Goal: Information Seeking & Learning: Learn about a topic

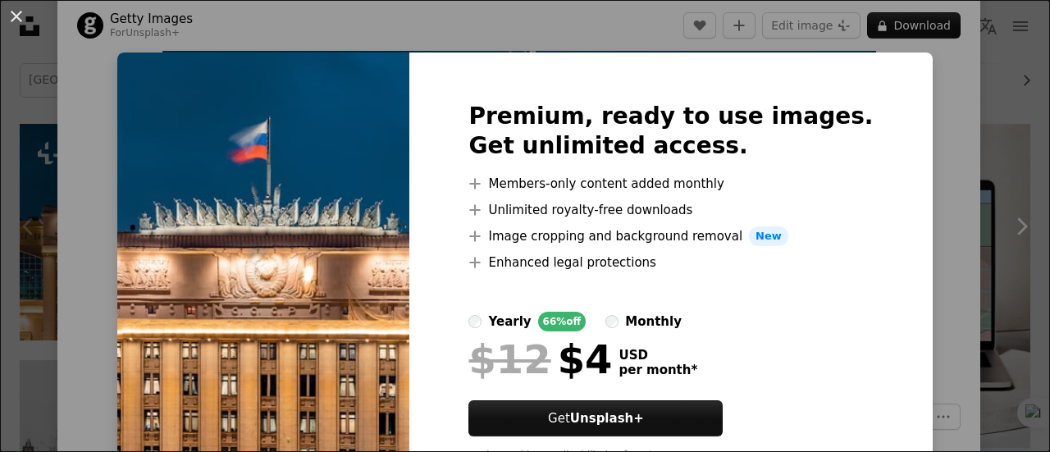
click at [940, 144] on div "An X shape Premium, ready to use images. Get unlimited access. A plus sign Memb…" at bounding box center [525, 226] width 1050 height 452
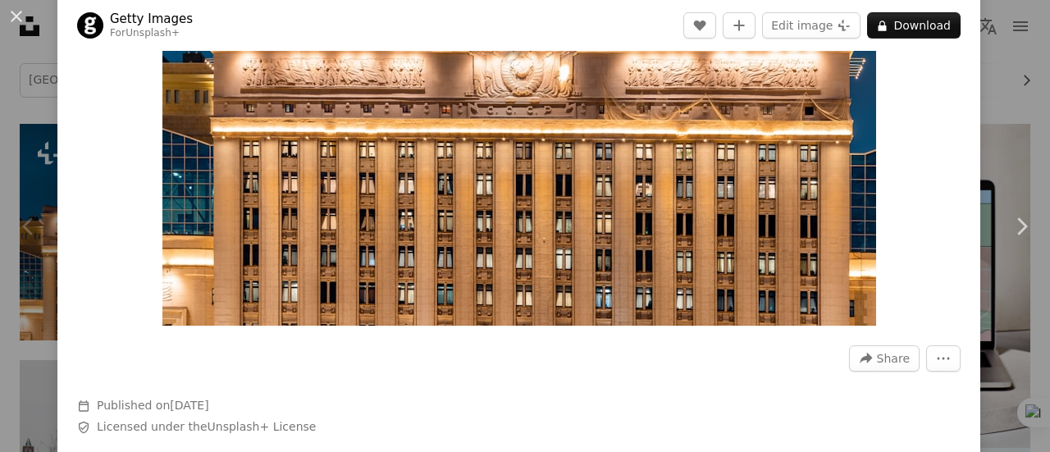
scroll to position [328, 0]
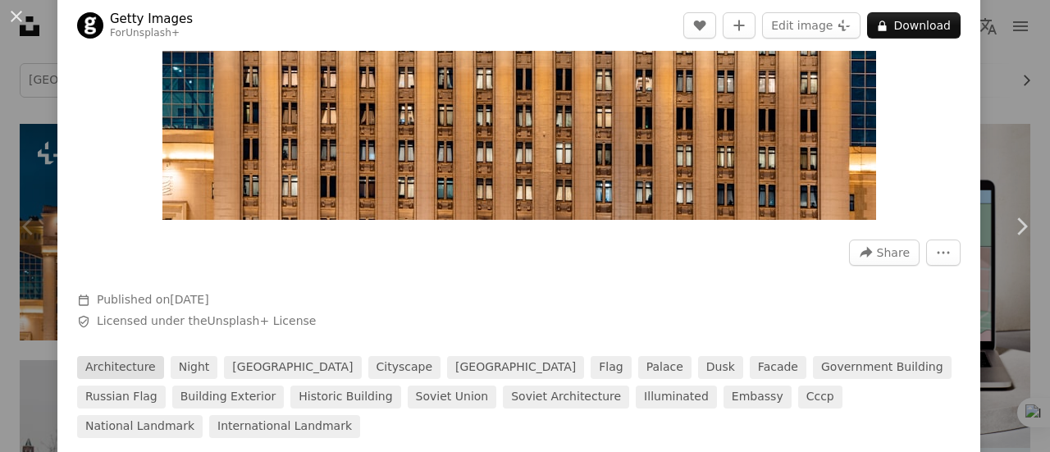
click at [124, 364] on link "architecture" at bounding box center [120, 367] width 87 height 23
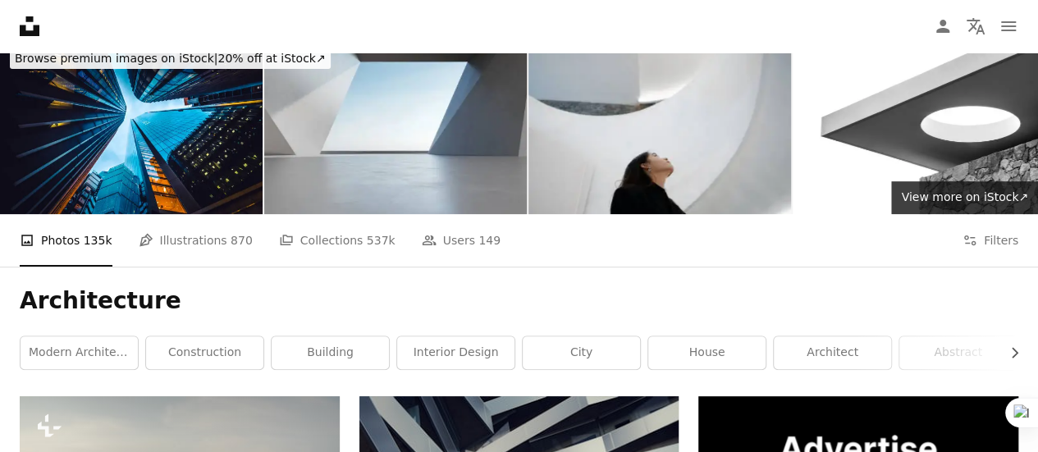
scroll to position [82, 0]
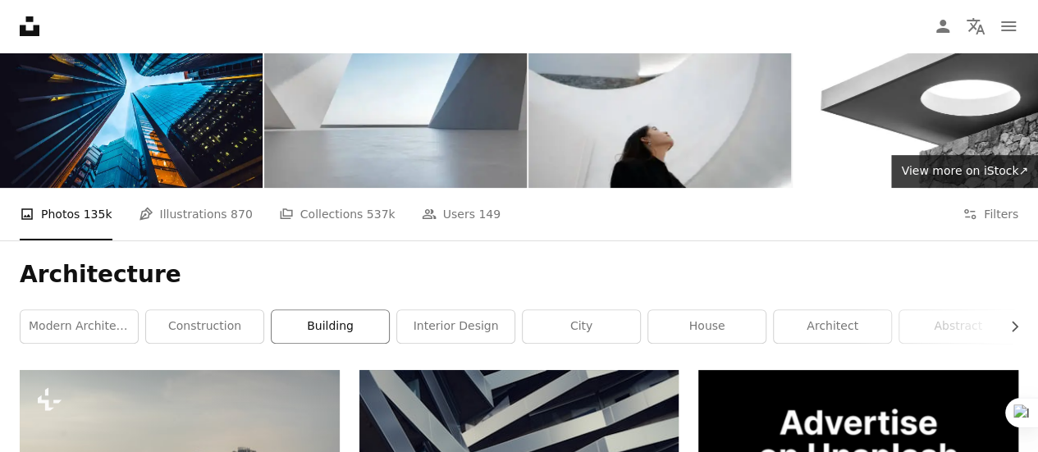
click at [331, 331] on link "building" at bounding box center [329, 326] width 117 height 33
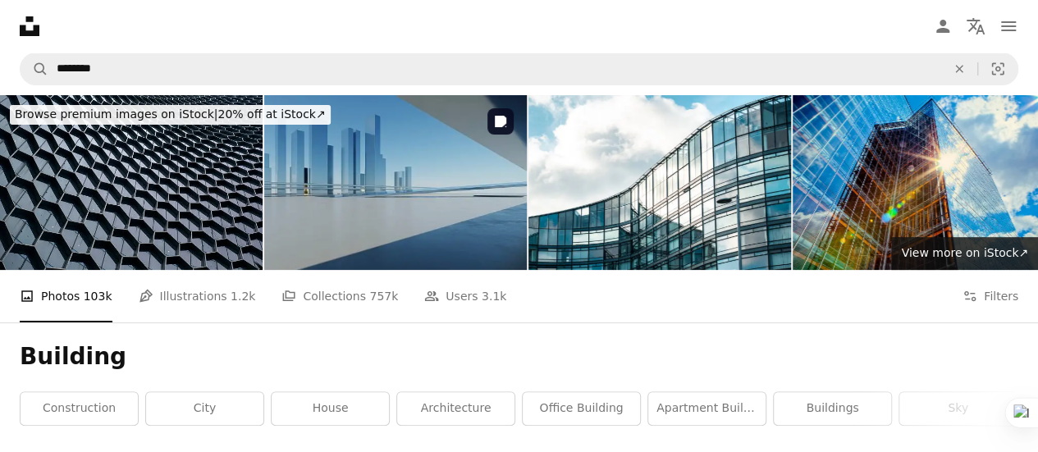
click at [399, 198] on img at bounding box center [395, 182] width 262 height 175
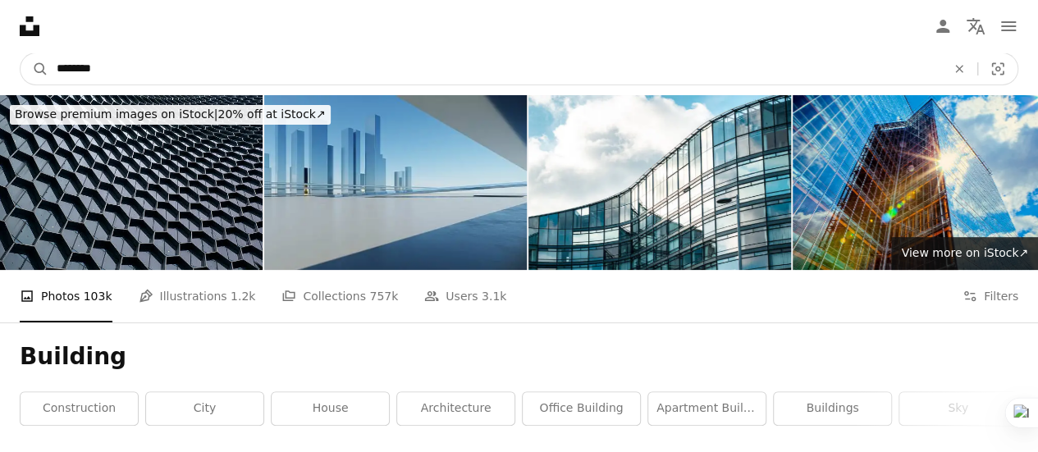
click at [137, 62] on input "********" at bounding box center [494, 68] width 892 height 31
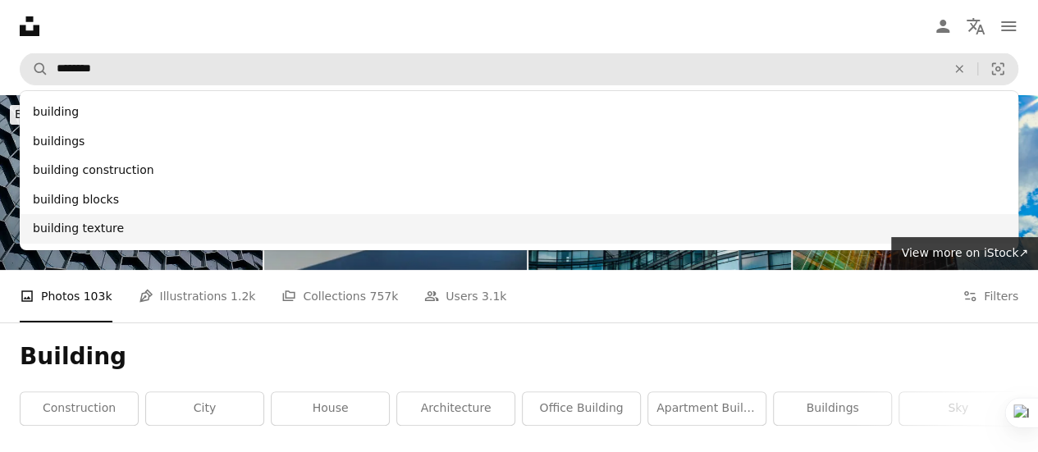
click at [133, 230] on div "building texture" at bounding box center [519, 229] width 998 height 30
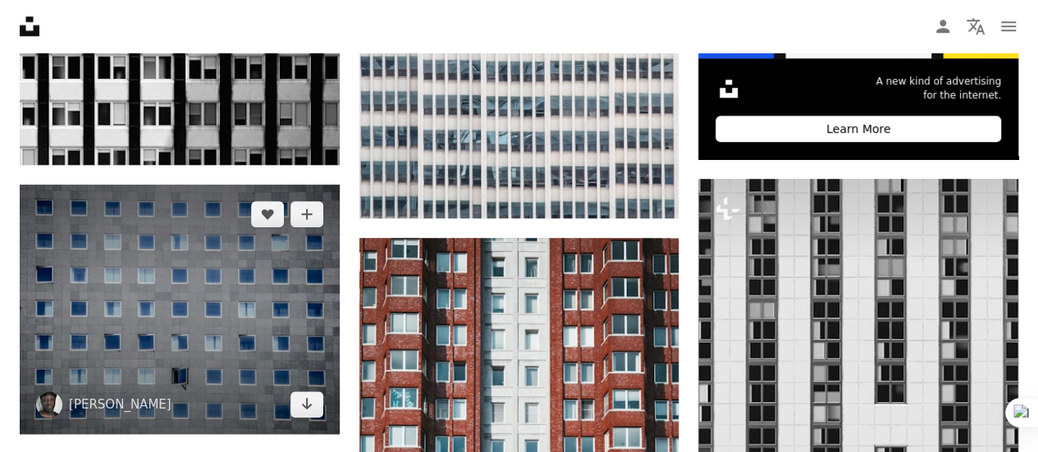
scroll to position [820, 0]
